Goal: Use online tool/utility: Utilize a website feature to perform a specific function

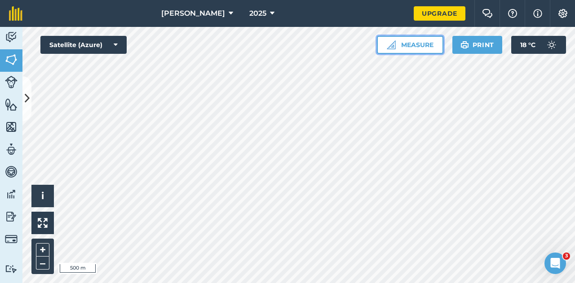
click at [404, 39] on button "Measure" at bounding box center [410, 45] width 66 height 18
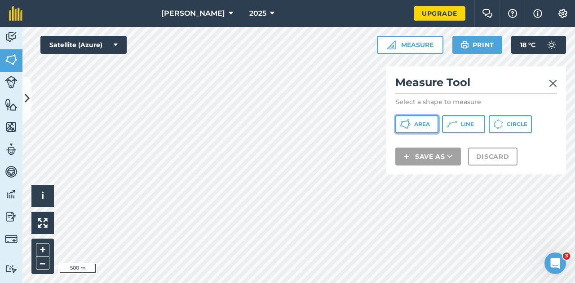
click at [428, 121] on span "Area" at bounding box center [422, 124] width 16 height 7
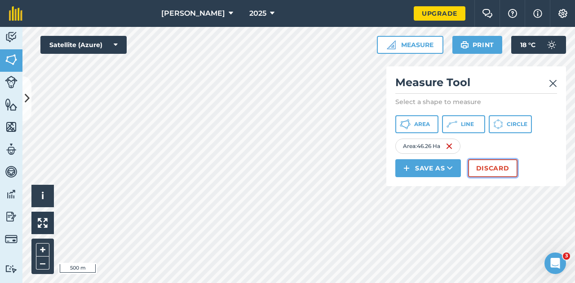
click at [487, 165] on button "Discard" at bounding box center [492, 168] width 49 height 18
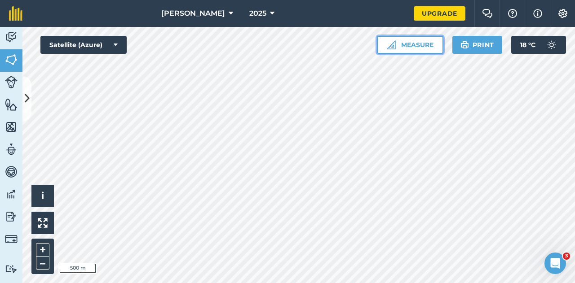
click at [389, 37] on button "Measure" at bounding box center [410, 45] width 66 height 18
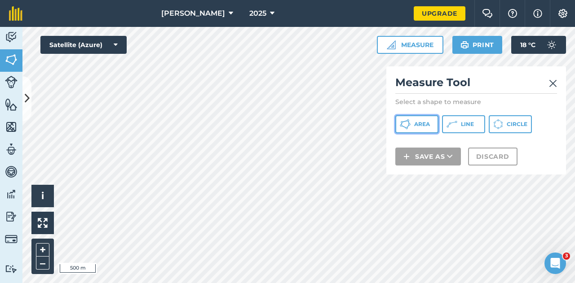
click at [417, 121] on span "Area" at bounding box center [422, 124] width 16 height 7
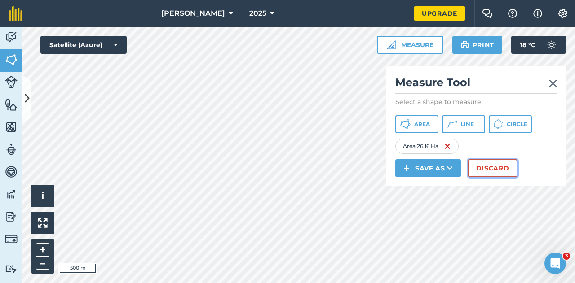
click at [480, 164] on button "Discard" at bounding box center [492, 168] width 49 height 18
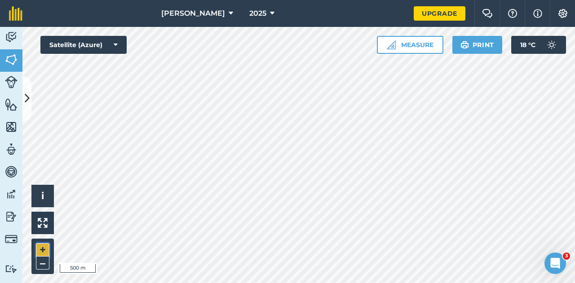
click at [43, 249] on button "+" at bounding box center [42, 249] width 13 height 13
click at [408, 44] on button "Measure" at bounding box center [410, 45] width 66 height 18
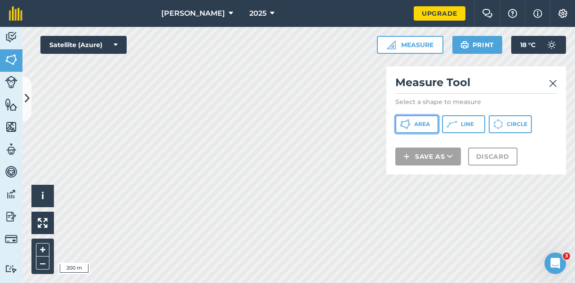
click at [401, 123] on icon at bounding box center [404, 124] width 11 height 11
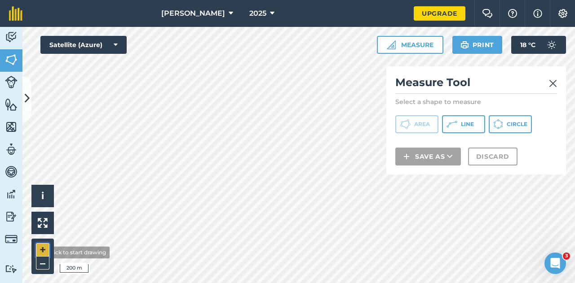
click at [38, 253] on button "+" at bounding box center [42, 249] width 13 height 13
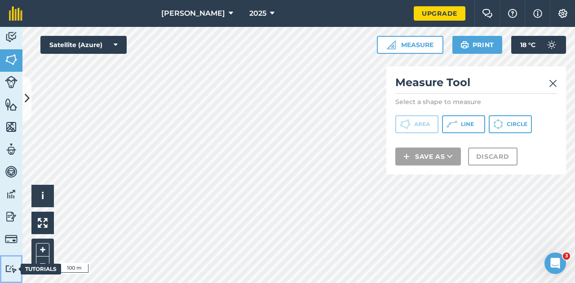
click at [41, 266] on div "Tutorials" at bounding box center [41, 269] width 40 height 11
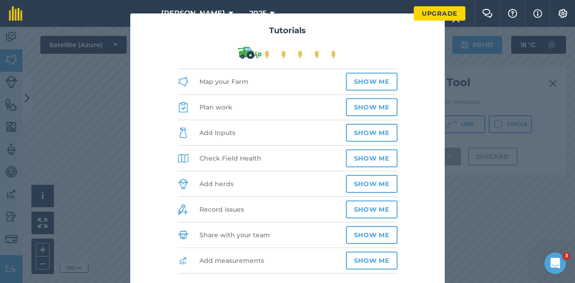
click at [40, 265] on div "Tutorials Map your Farm Show me Plan work Show me Add Inputs Show me Check Fiel…" at bounding box center [287, 155] width 575 height 256
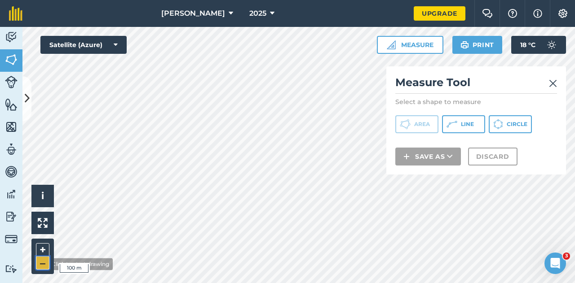
click at [41, 264] on button "–" at bounding box center [42, 263] width 13 height 13
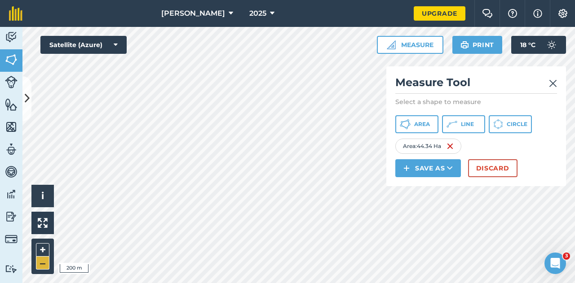
drag, startPoint x: 40, startPoint y: 272, endPoint x: 38, endPoint y: 265, distance: 7.7
click at [38, 265] on div "+ –" at bounding box center [42, 256] width 22 height 35
click at [38, 265] on button "–" at bounding box center [42, 263] width 13 height 13
click at [44, 246] on button "+" at bounding box center [42, 249] width 13 height 13
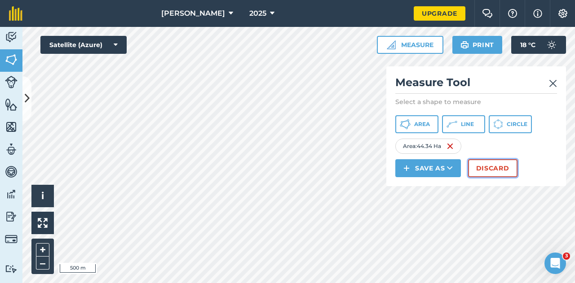
click at [500, 167] on button "Discard" at bounding box center [492, 168] width 49 height 18
